Goal: Task Accomplishment & Management: Manage account settings

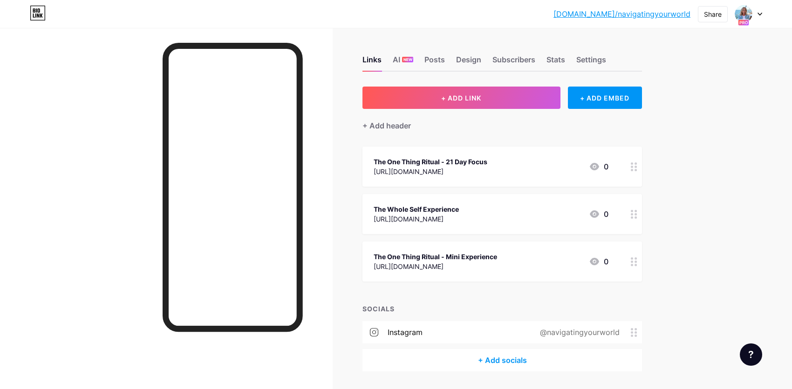
click at [632, 170] on div at bounding box center [634, 167] width 16 height 40
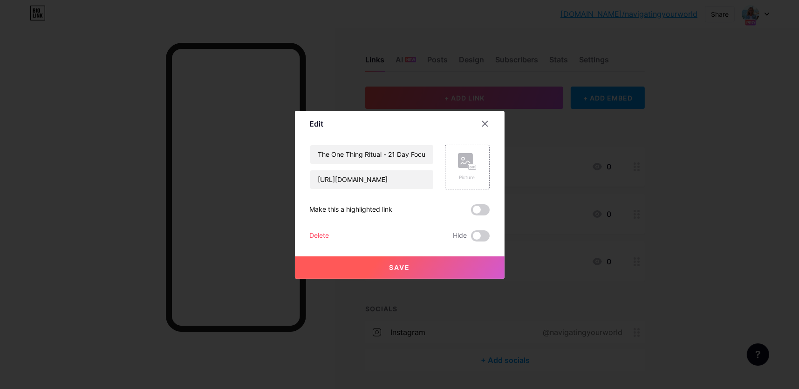
click at [320, 235] on div "Delete" at bounding box center [320, 235] width 20 height 11
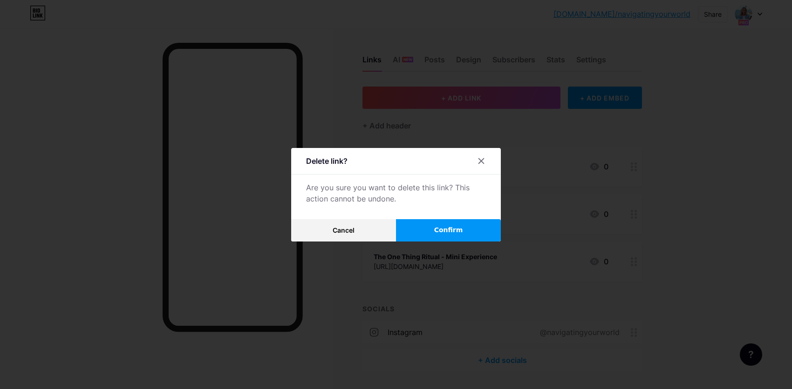
click at [453, 230] on span "Confirm" at bounding box center [448, 230] width 29 height 10
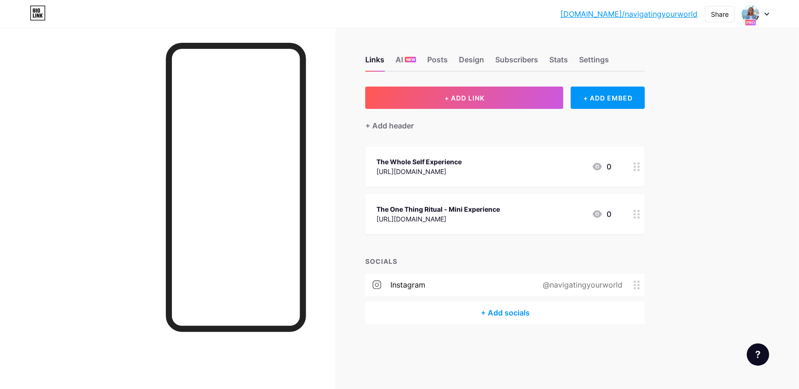
click at [633, 169] on icon at bounding box center [636, 166] width 7 height 9
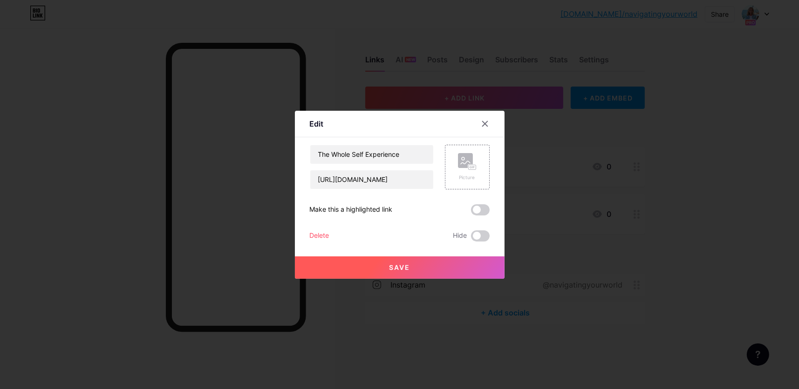
click at [326, 237] on div "Delete" at bounding box center [320, 235] width 20 height 11
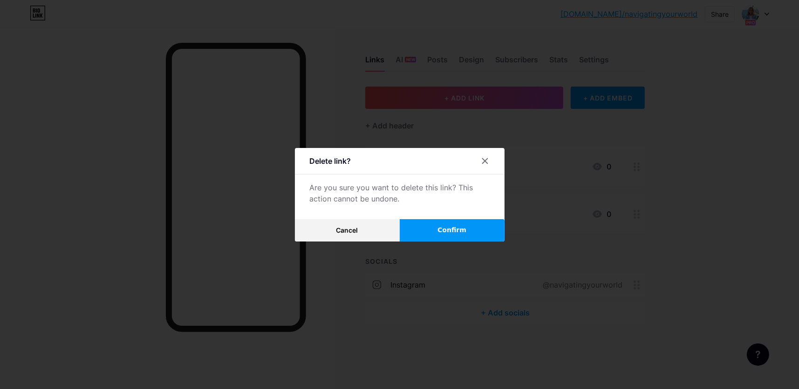
click at [467, 235] on button "Confirm" at bounding box center [451, 230] width 105 height 22
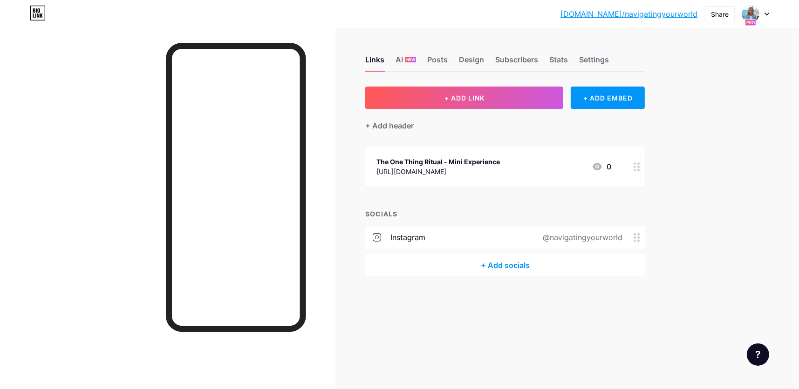
click at [638, 162] on circle at bounding box center [638, 163] width 2 height 2
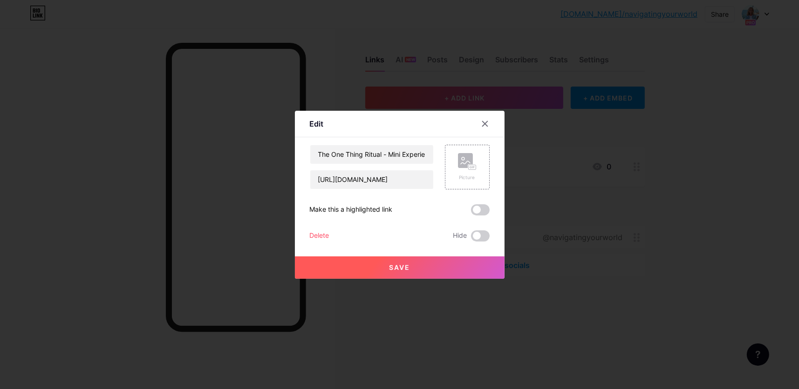
click at [315, 240] on div "Delete" at bounding box center [320, 235] width 20 height 11
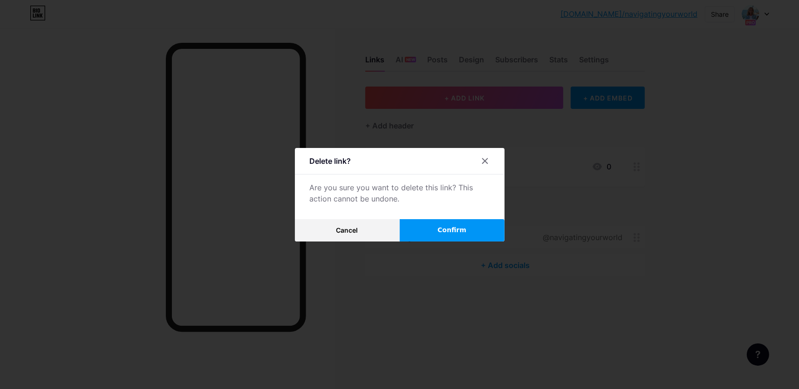
click at [459, 231] on span "Confirm" at bounding box center [451, 230] width 29 height 10
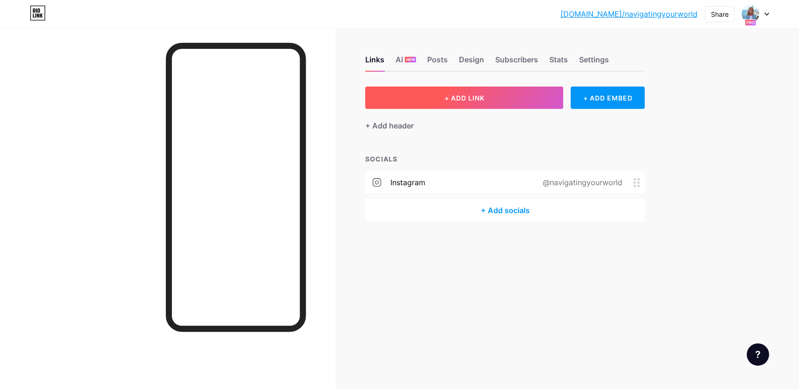
click at [477, 97] on span "+ ADD LINK" at bounding box center [464, 98] width 40 height 8
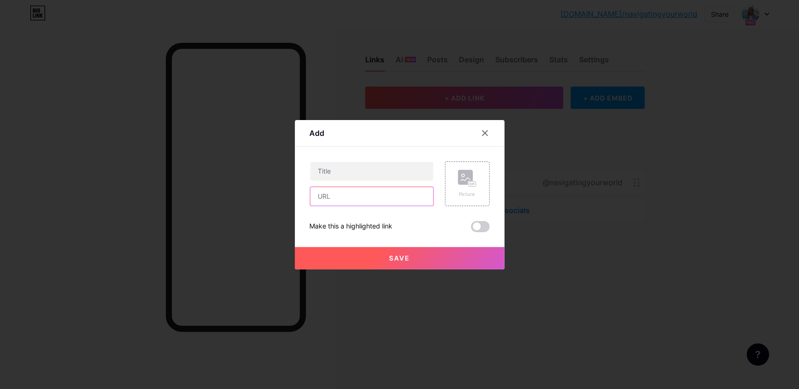
click at [352, 196] on input "text" at bounding box center [371, 196] width 123 height 19
paste input "prod_TF1UeK9mOt9M1T"
type input "p"
click at [365, 196] on input "text" at bounding box center [371, 196] width 123 height 19
click at [481, 135] on icon at bounding box center [484, 132] width 7 height 7
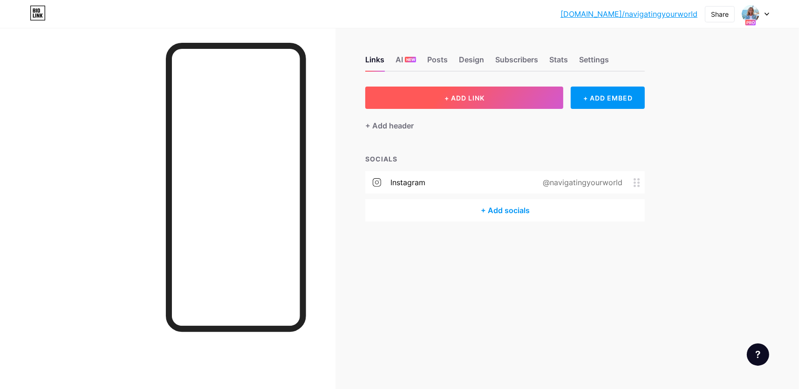
click at [506, 97] on button "+ ADD LINK" at bounding box center [464, 98] width 198 height 22
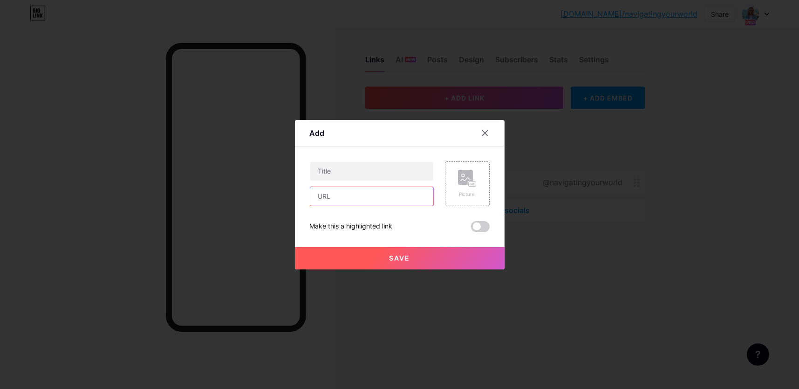
click at [361, 198] on input "text" at bounding box center [371, 196] width 123 height 19
paste input "[URL][DOMAIN_NAME]"
type input "[URL][DOMAIN_NAME]"
click at [397, 169] on input "text" at bounding box center [371, 171] width 123 height 19
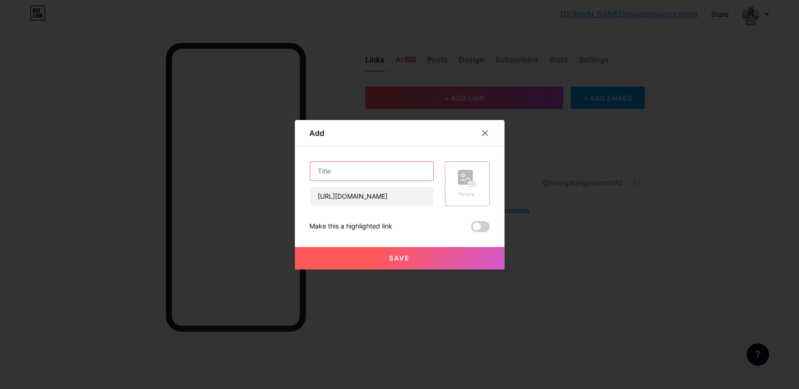
scroll to position [0, 0]
type input "The WHOLE Self Experience"
click at [406, 263] on button "Save" at bounding box center [400, 258] width 210 height 22
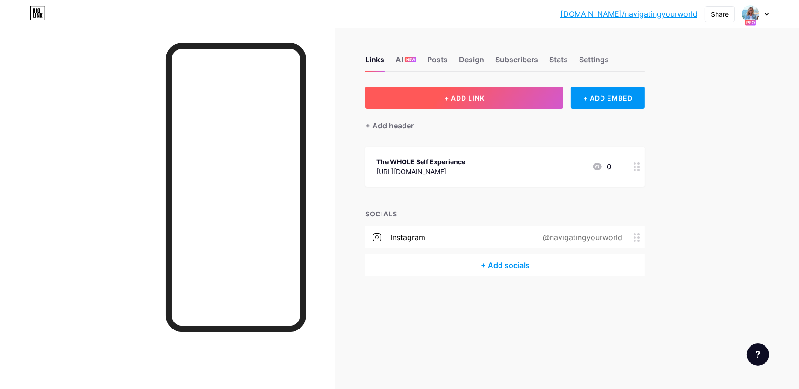
click at [508, 101] on button "+ ADD LINK" at bounding box center [464, 98] width 198 height 22
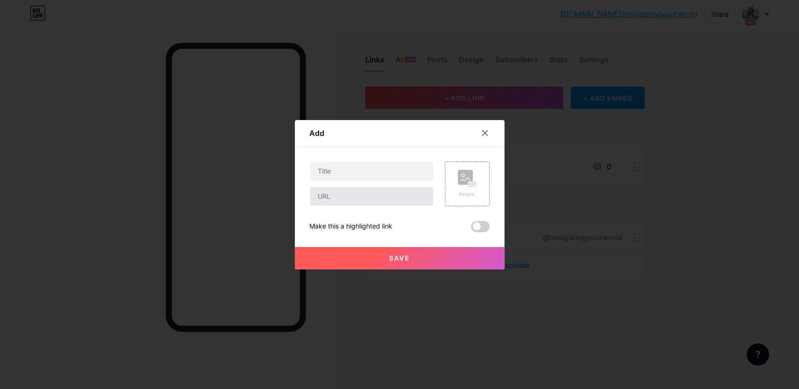
click at [371, 195] on input "text" at bounding box center [371, 196] width 123 height 19
paste input "[URL][DOMAIN_NAME]"
type input "[URL][DOMAIN_NAME]"
click at [387, 170] on input "text" at bounding box center [371, 171] width 123 height 19
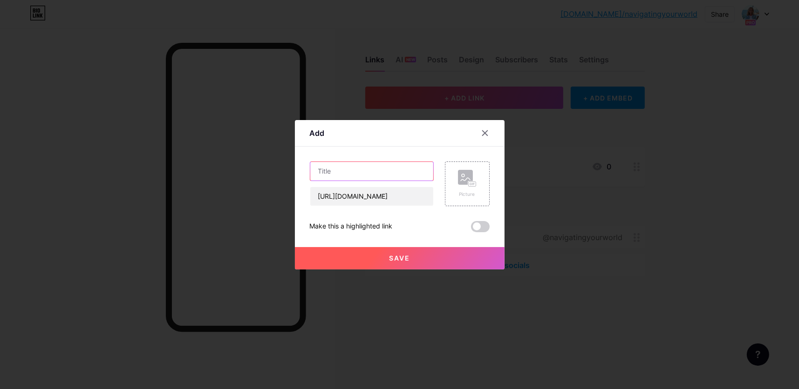
scroll to position [0, 0]
click at [325, 167] on input "The One Thing - Mini Experience" at bounding box center [371, 171] width 123 height 19
type input "Find Your ONE Thing - Mini Experience"
click at [413, 258] on button "Save" at bounding box center [400, 258] width 210 height 22
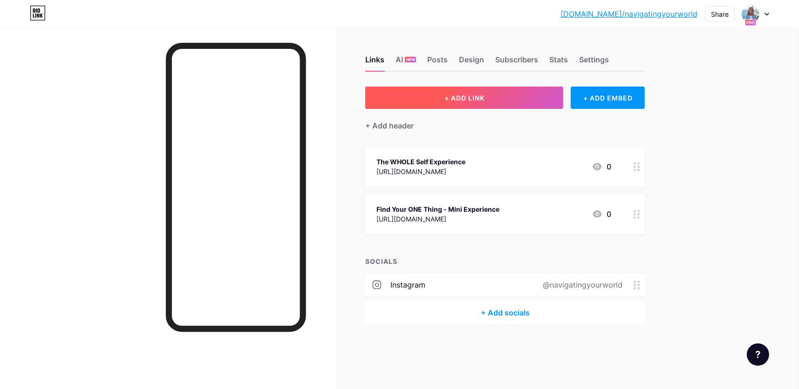
click at [459, 100] on span "+ ADD LINK" at bounding box center [464, 98] width 40 height 8
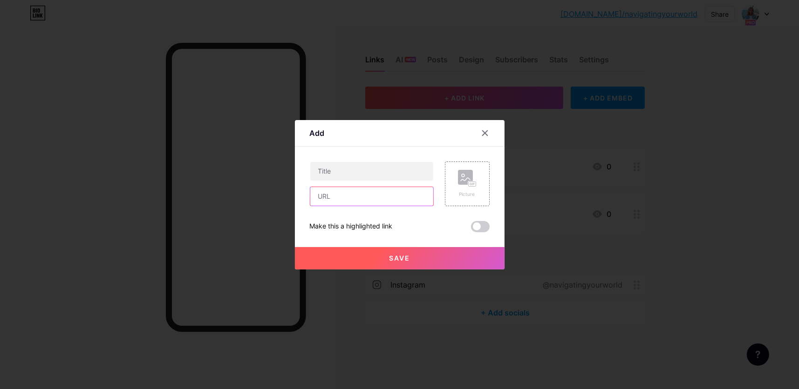
click at [344, 198] on input "text" at bounding box center [371, 196] width 123 height 19
paste input "[URL][DOMAIN_NAME]"
type input "[URL][DOMAIN_NAME]"
click at [385, 171] on input "text" at bounding box center [371, 171] width 123 height 19
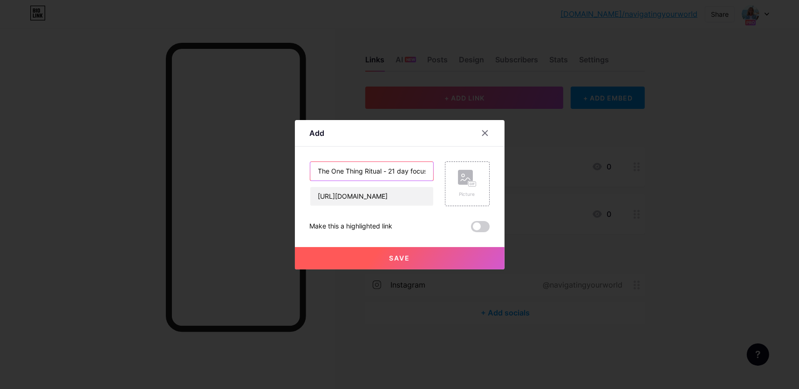
scroll to position [0, 2]
type input "The One Thing Ritual - 21 day focus"
click at [418, 260] on button "Save" at bounding box center [400, 258] width 210 height 22
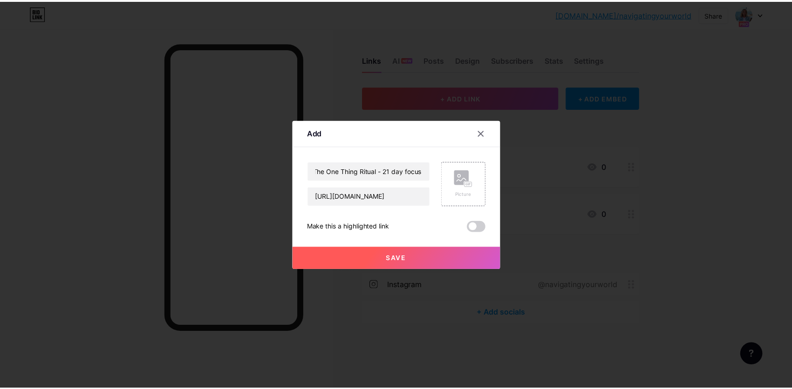
scroll to position [0, 0]
